Goal: Task Accomplishment & Management: Complete application form

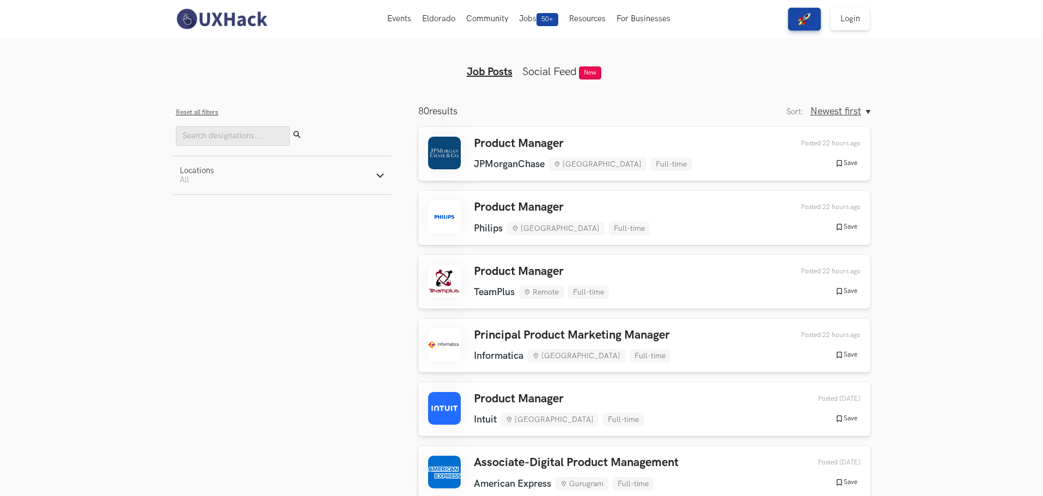
click at [296, 181] on button "Locations Active filters: All" at bounding box center [282, 175] width 218 height 38
click at [183, 204] on label "Remote" at bounding box center [201, 203] width 43 height 11
click at [183, 204] on input "Remote" at bounding box center [185, 203] width 10 height 10
checkbox input "true"
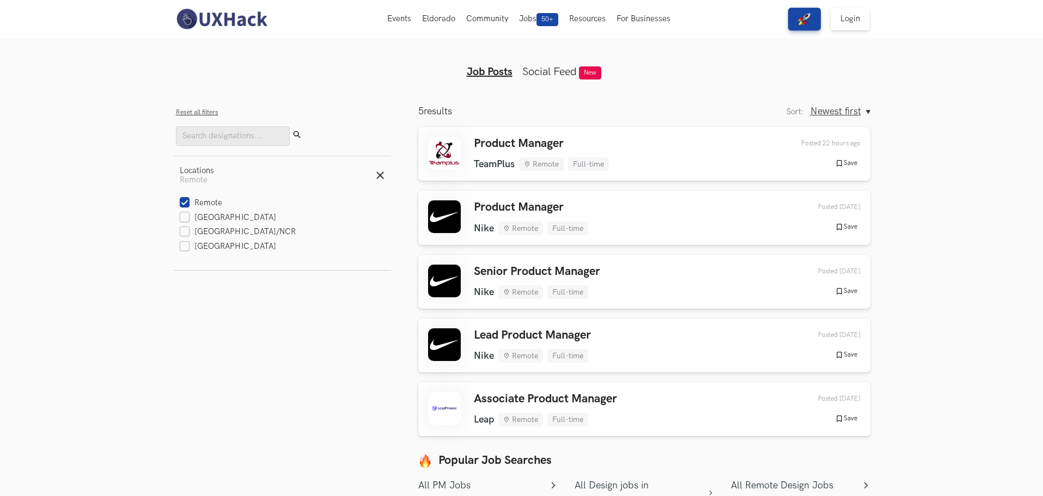
click at [295, 316] on aside "Filters Close panel Reset all filters Submit Locations Active filters: Remote R…" at bounding box center [282, 328] width 218 height 444
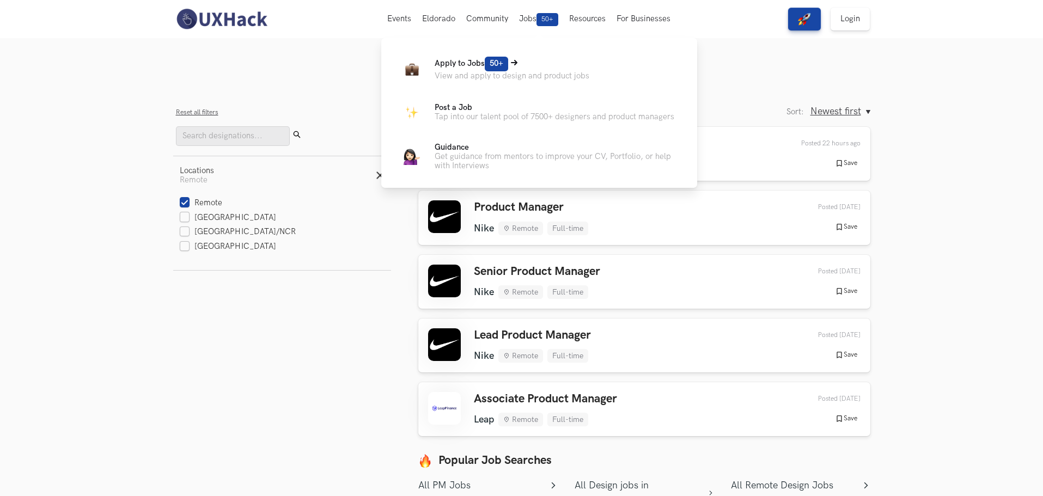
click at [544, 65] on p "Apply to Jobs 50+" at bounding box center [512, 64] width 155 height 15
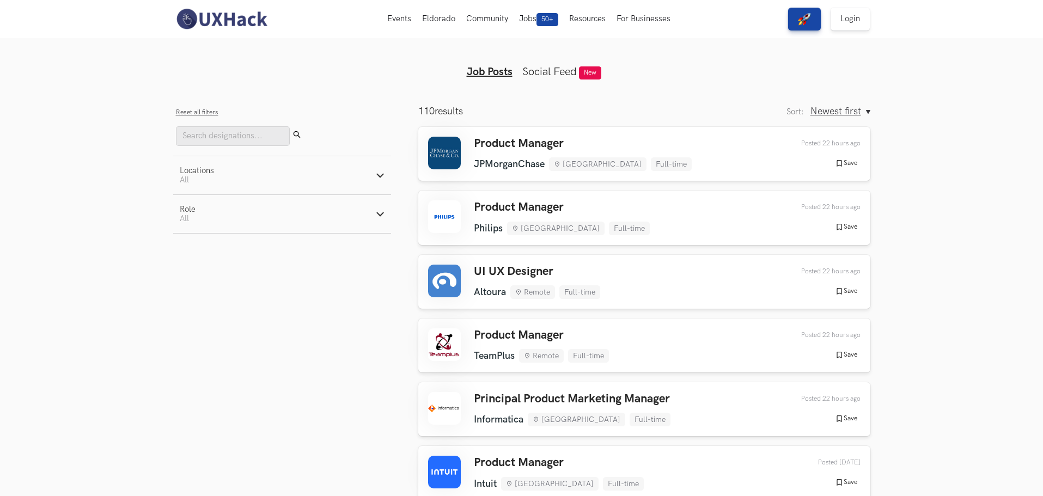
click at [268, 178] on button "Locations Active filters: All" at bounding box center [282, 175] width 218 height 38
click at [181, 205] on label "Remote" at bounding box center [201, 203] width 43 height 11
click at [181, 205] on input "Remote" at bounding box center [185, 203] width 10 height 10
checkbox input "true"
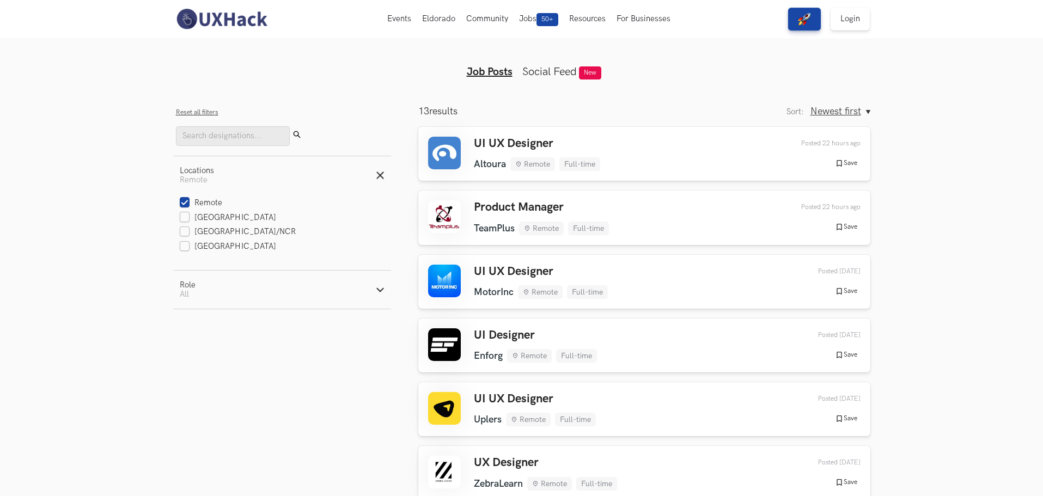
click at [212, 286] on button "Role Active filters: All" at bounding box center [282, 290] width 218 height 38
click at [203, 346] on label "Design" at bounding box center [200, 346] width 40 height 11
click at [190, 346] on input "Design" at bounding box center [185, 347] width 10 height 10
radio input "true"
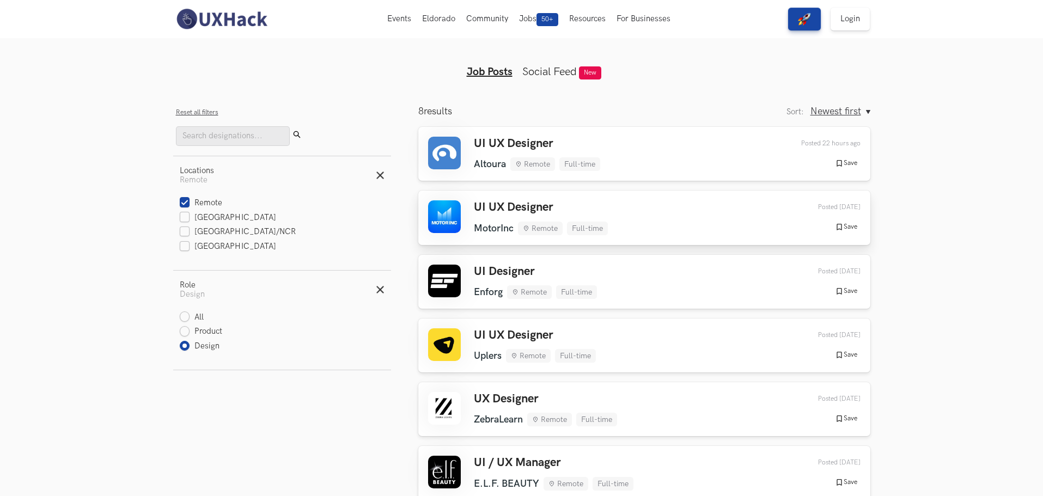
click at [702, 208] on div "UI UX Designer MotorInc Remote Full-time MotorInc Remote Full-time [DATE] Poste…" at bounding box center [644, 217] width 433 height 34
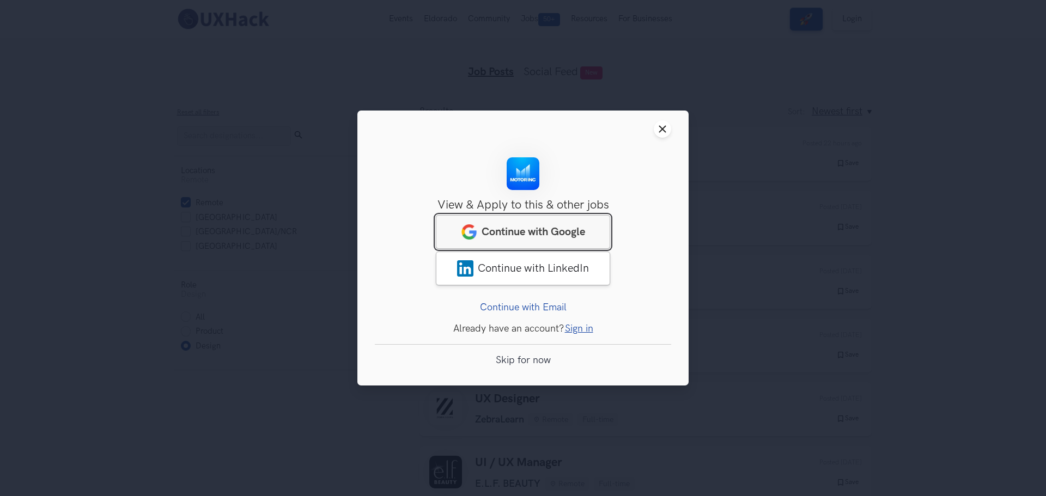
click at [535, 229] on span "Continue with Google" at bounding box center [534, 232] width 104 height 13
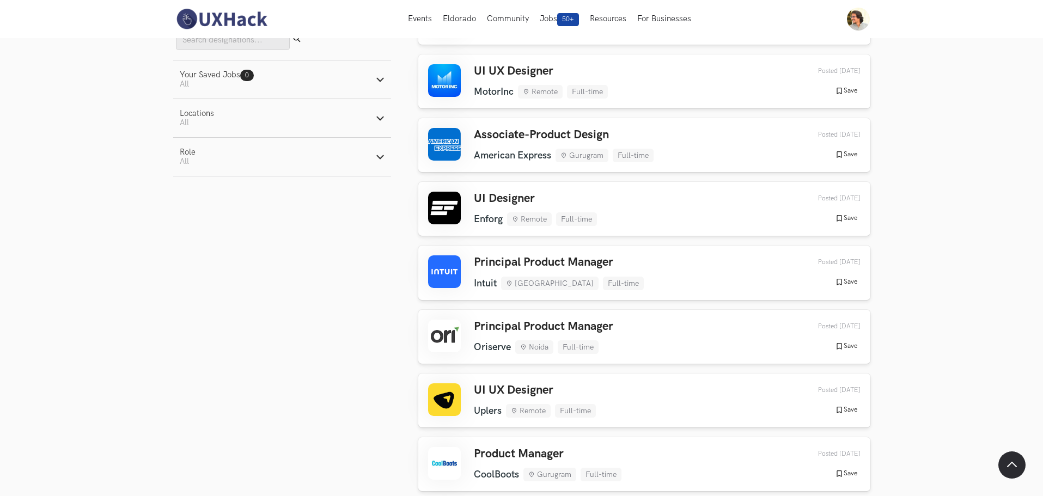
scroll to position [684, 0]
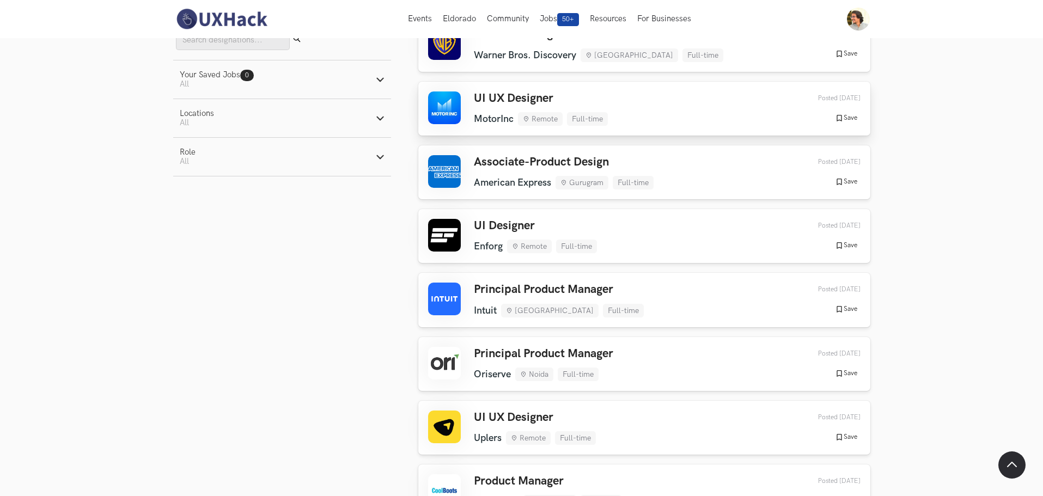
click at [579, 100] on h3 "UI UX Designer" at bounding box center [541, 99] width 134 height 14
